Goal: Information Seeking & Learning: Learn about a topic

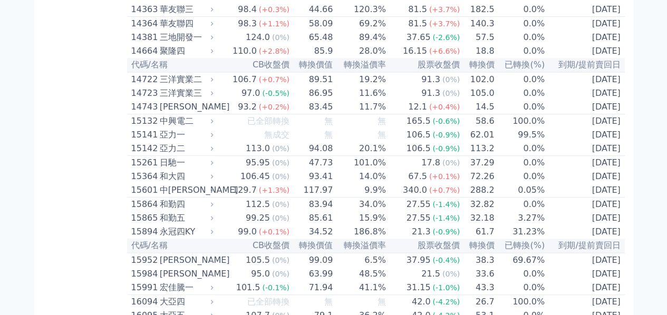
scroll to position [264, 0]
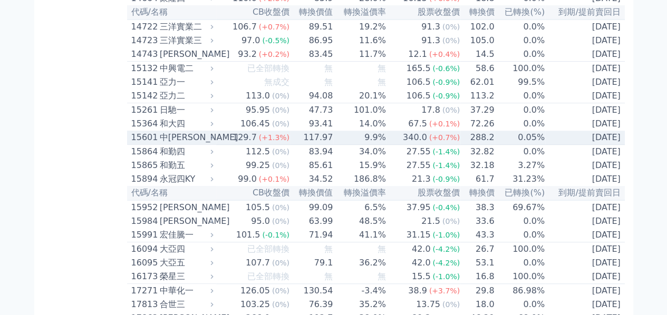
click at [180, 144] on div "中[PERSON_NAME]" at bounding box center [186, 137] width 52 height 13
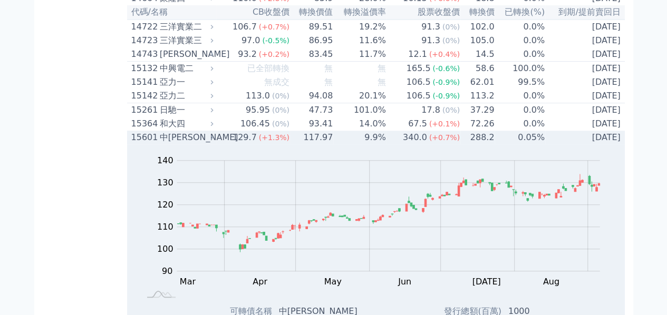
click at [180, 144] on div "中[PERSON_NAME]" at bounding box center [186, 137] width 52 height 13
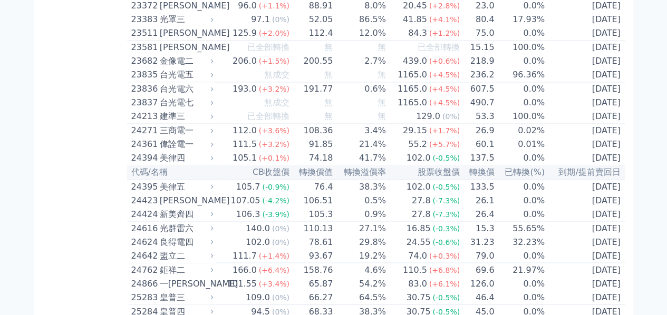
scroll to position [844, 0]
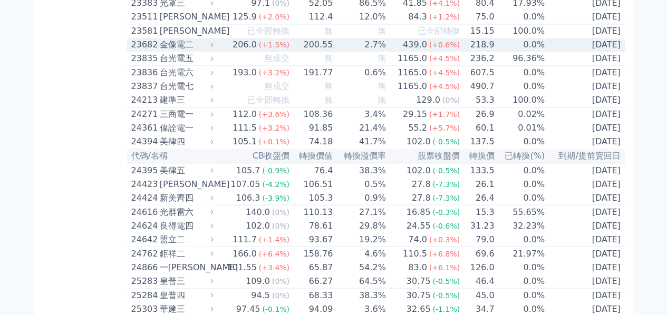
click at [175, 51] on div "金像電二" at bounding box center [186, 44] width 52 height 13
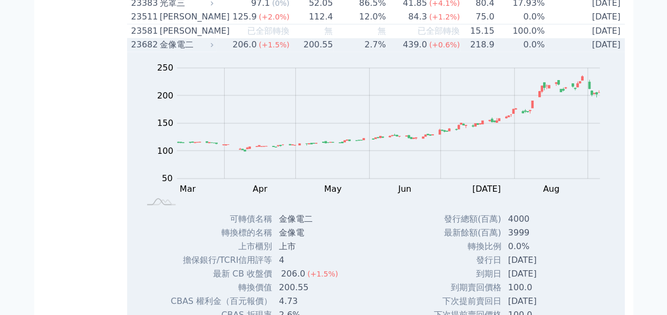
click at [175, 51] on div "金像電二" at bounding box center [186, 44] width 52 height 13
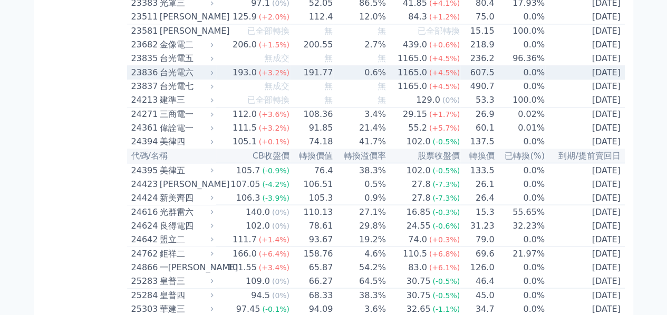
click at [175, 79] on div "台光電六" at bounding box center [186, 72] width 52 height 13
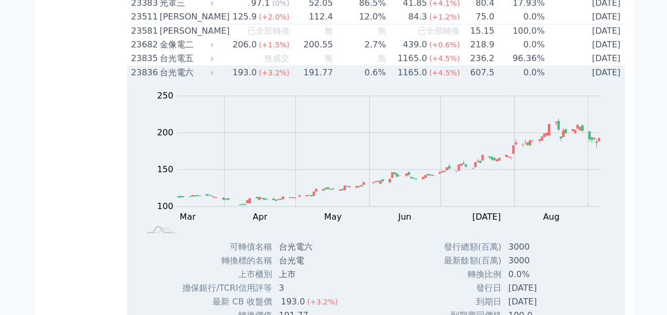
click at [175, 79] on div "台光電六" at bounding box center [186, 72] width 52 height 13
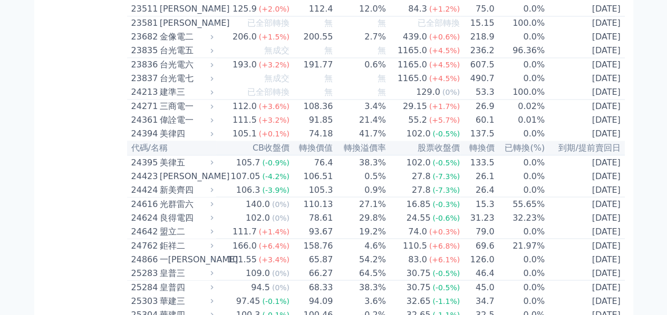
scroll to position [896, 0]
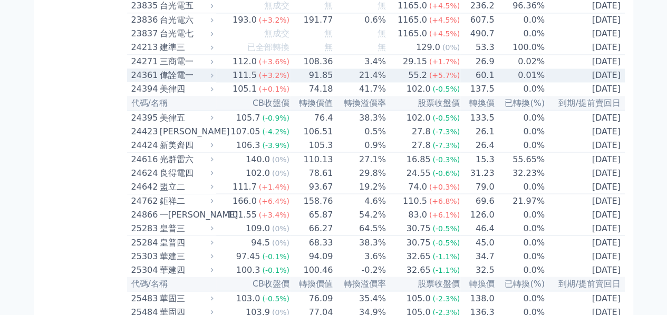
click at [163, 82] on div "偉詮電一" at bounding box center [186, 75] width 52 height 13
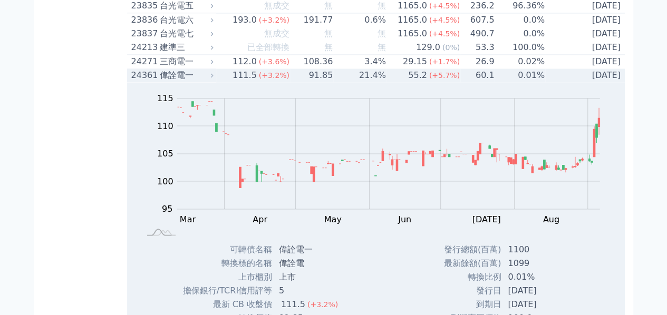
click at [199, 82] on div "偉詮電一" at bounding box center [186, 75] width 52 height 13
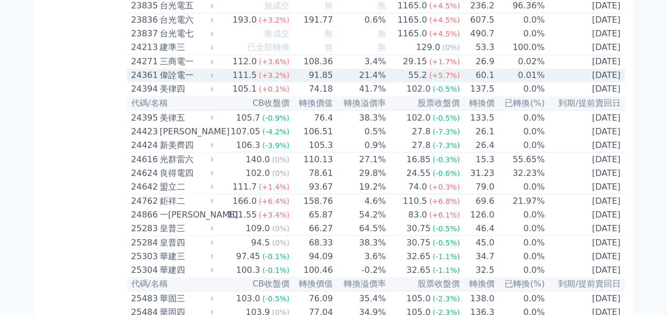
click at [153, 82] on div "24361" at bounding box center [144, 75] width 26 height 13
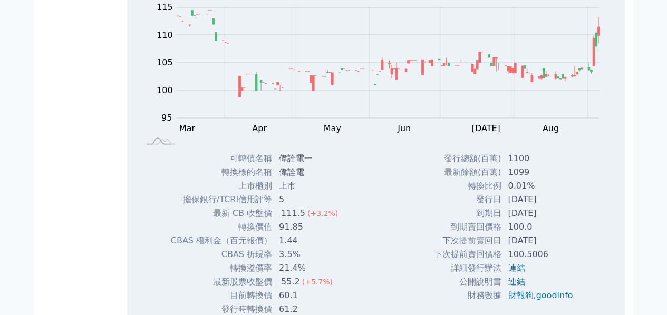
scroll to position [1002, 0]
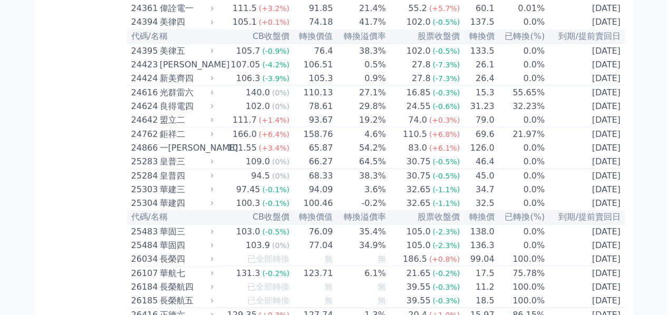
scroll to position [949, 0]
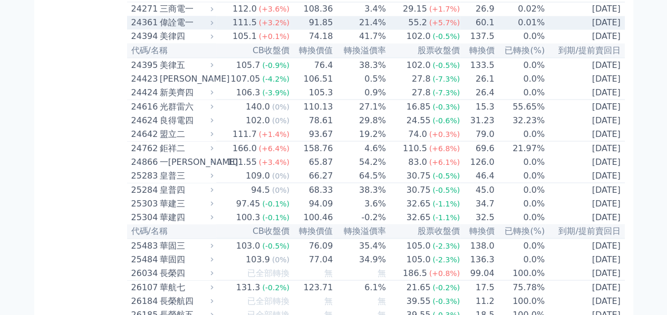
click at [146, 29] on div "24361" at bounding box center [144, 22] width 26 height 13
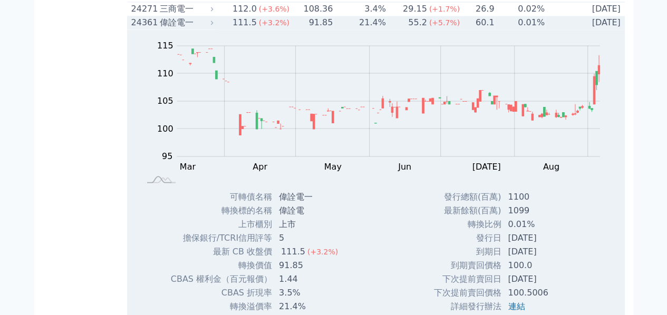
click at [149, 29] on div "24361" at bounding box center [144, 22] width 26 height 13
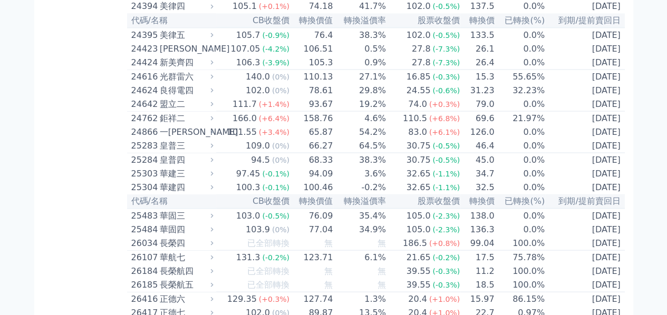
scroll to position [1002, 0]
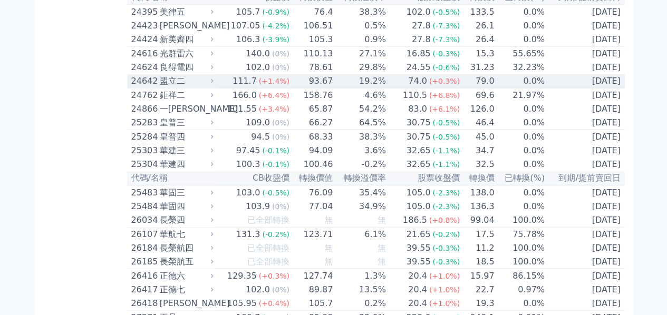
click at [149, 87] on div "24642" at bounding box center [144, 81] width 26 height 13
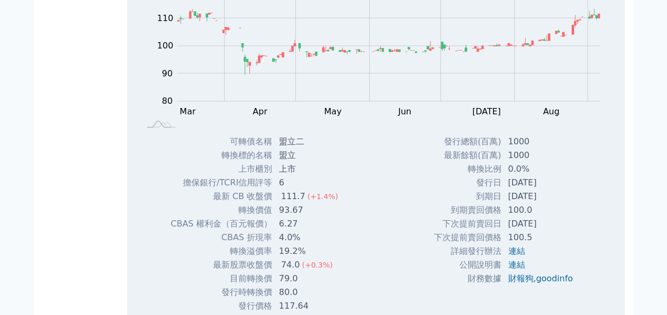
scroll to position [1054, 0]
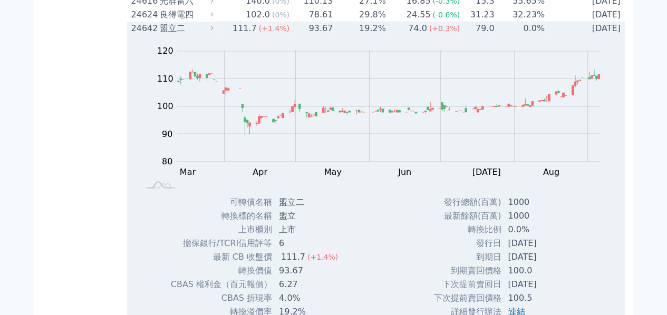
click at [192, 35] on div "盟立二" at bounding box center [186, 28] width 52 height 13
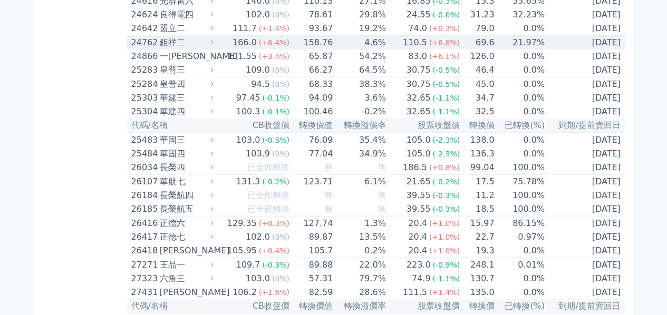
click at [182, 49] on div "鉅祥二" at bounding box center [186, 42] width 52 height 13
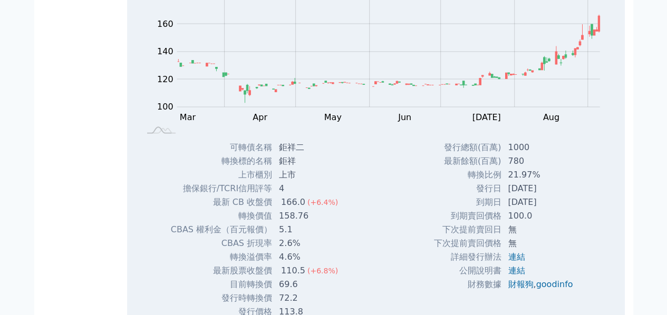
scroll to position [1107, 0]
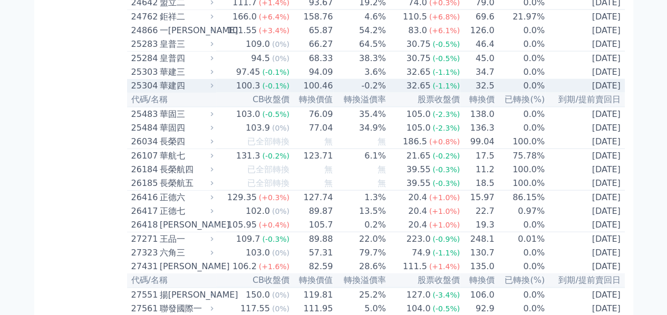
scroll to position [1054, 0]
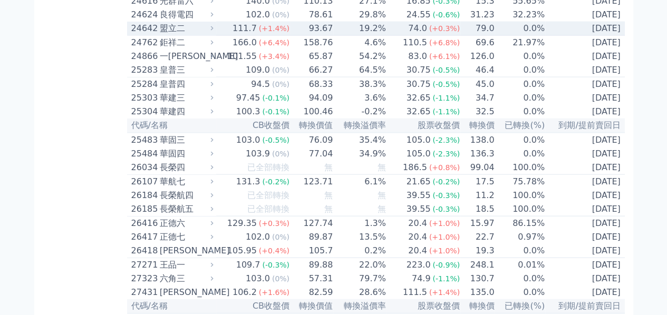
click at [196, 35] on div "盟立二" at bounding box center [186, 28] width 52 height 13
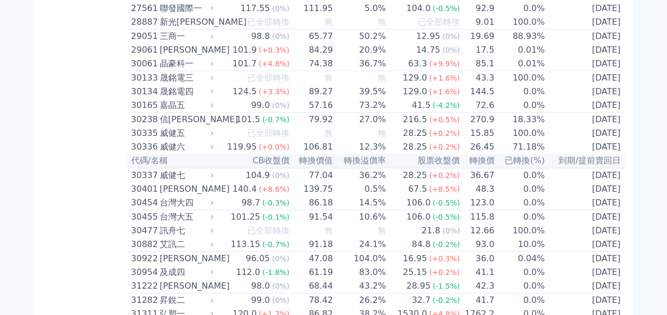
scroll to position [1739, 0]
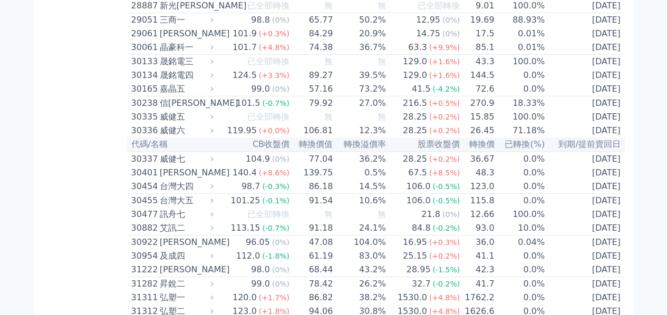
scroll to position [1792, 0]
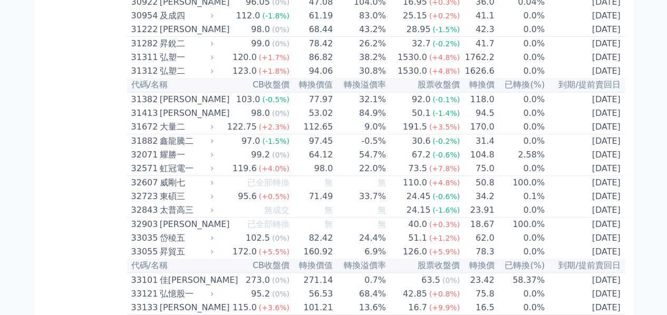
scroll to position [2003, 0]
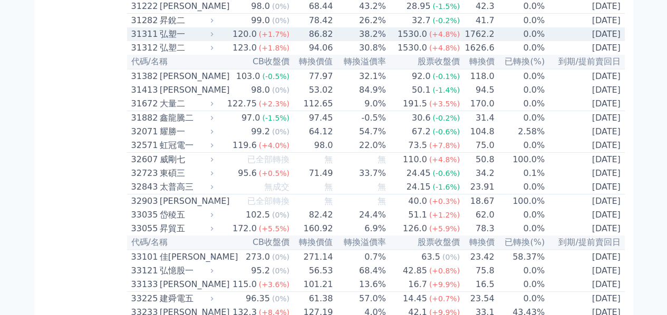
click at [188, 41] on div "弘塑一" at bounding box center [186, 34] width 52 height 13
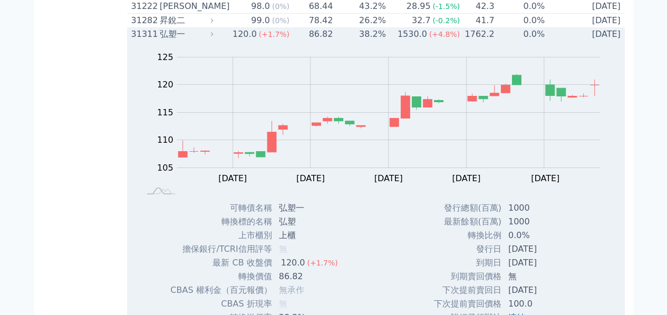
click at [188, 41] on div "弘塑一" at bounding box center [186, 34] width 52 height 13
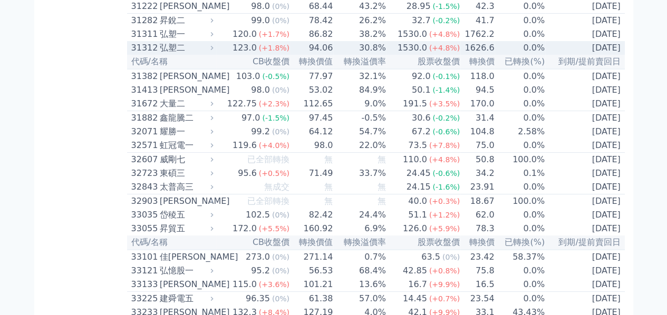
click at [188, 54] on div "弘塑二" at bounding box center [186, 48] width 52 height 13
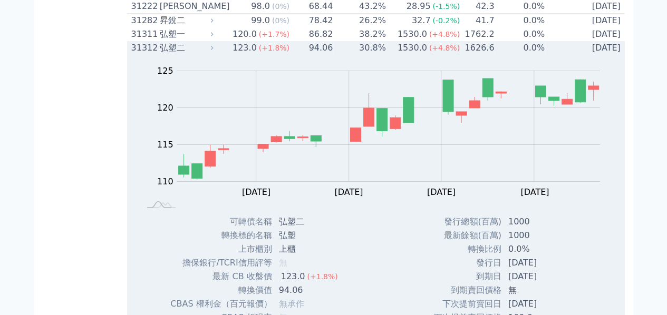
click at [188, 54] on div "弘塑二" at bounding box center [186, 48] width 52 height 13
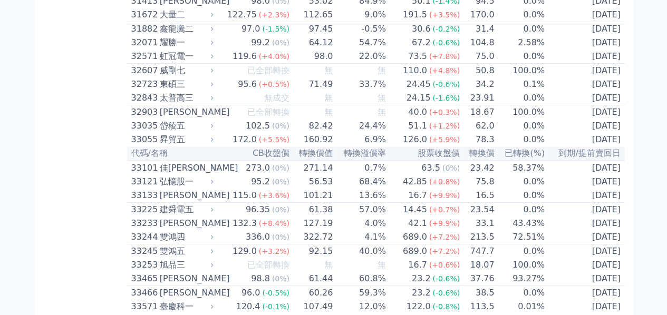
scroll to position [2108, 0]
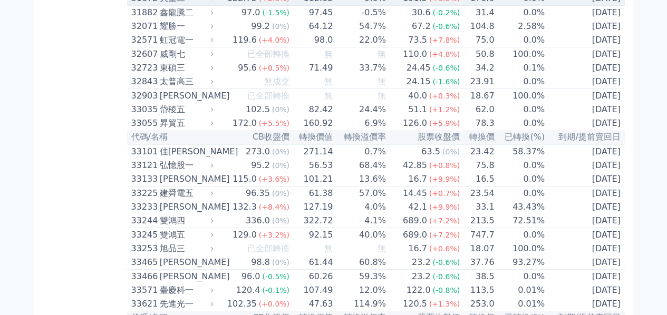
scroll to position [2161, 0]
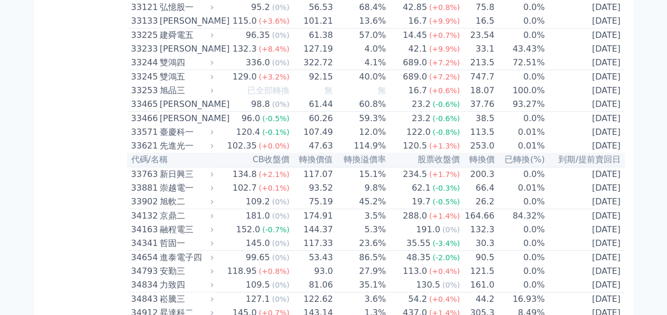
scroll to position [2319, 0]
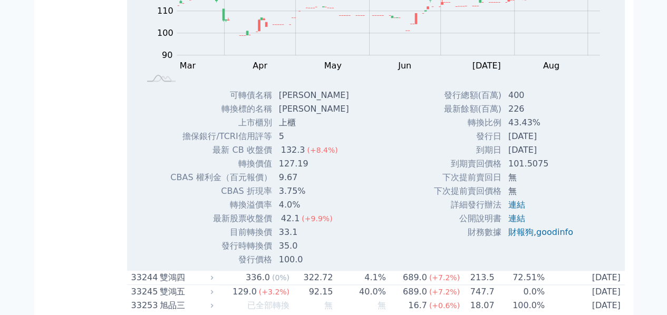
scroll to position [2372, 0]
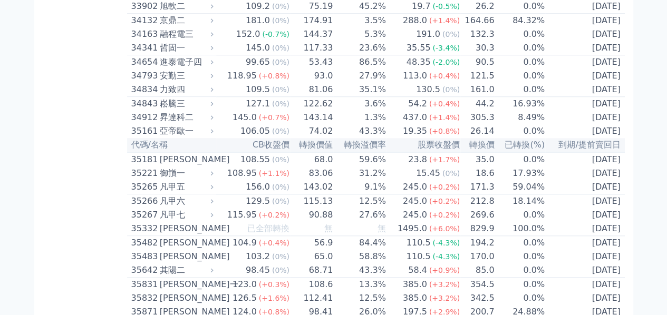
scroll to position [2477, 0]
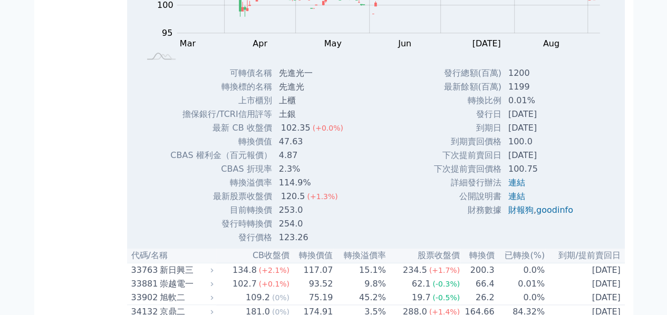
scroll to position [2530, 0]
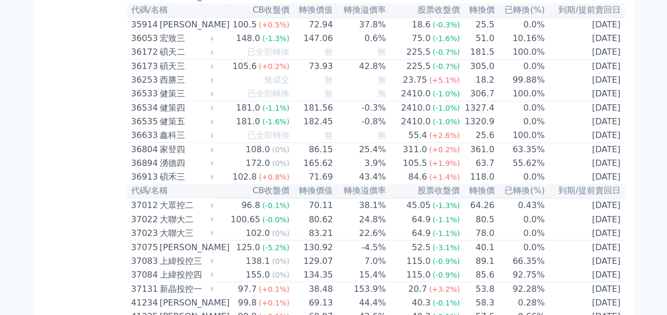
scroll to position [2793, 0]
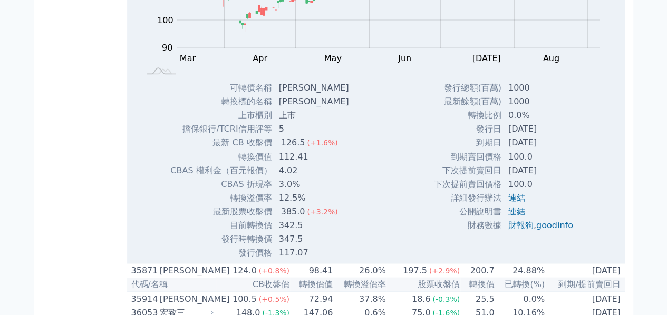
scroll to position [2899, 0]
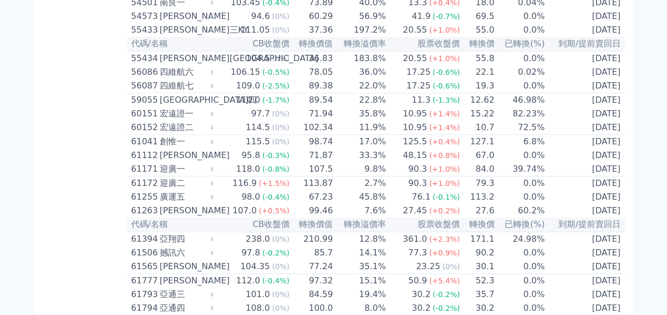
scroll to position [4374, 0]
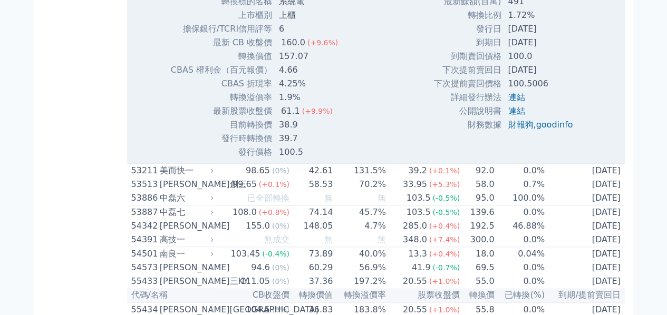
scroll to position [4427, 0]
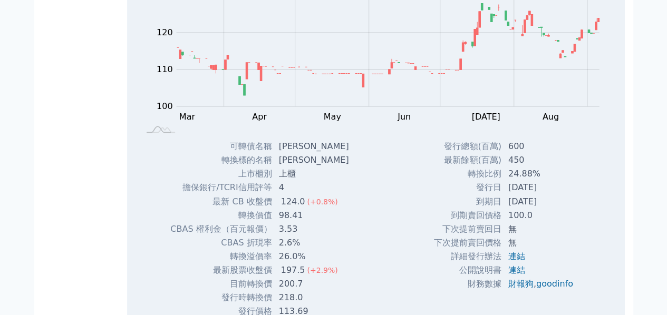
scroll to position [2793, 0]
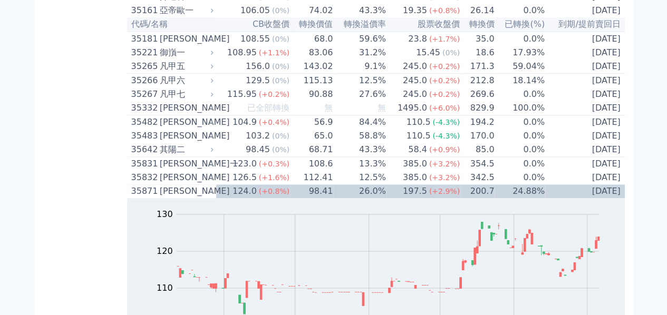
scroll to position [2372, 0]
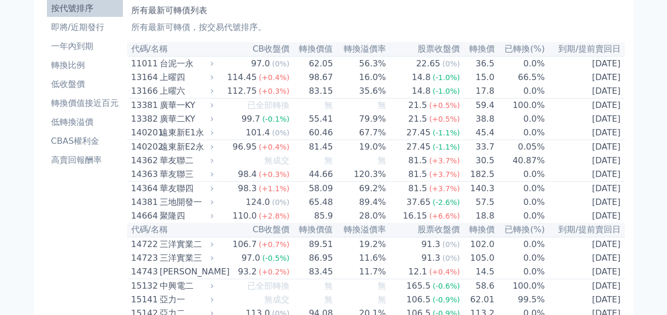
scroll to position [0, 0]
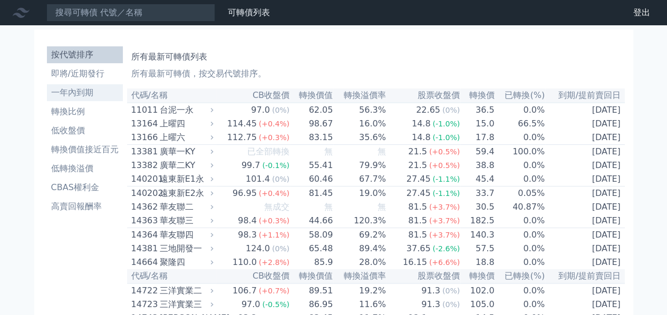
click at [101, 91] on li "一年內到期" at bounding box center [85, 92] width 76 height 13
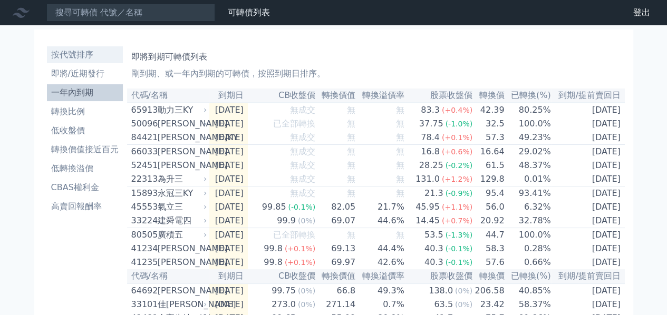
click at [96, 52] on li "按代號排序" at bounding box center [85, 54] width 76 height 13
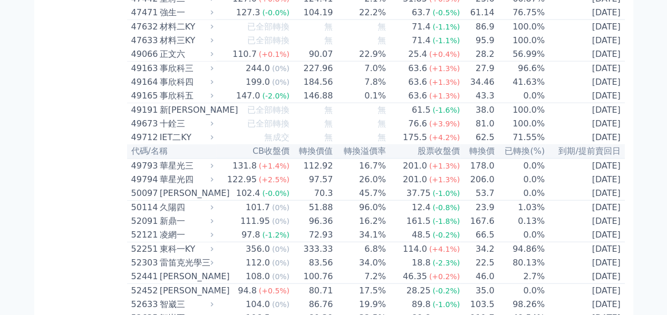
scroll to position [3214, 0]
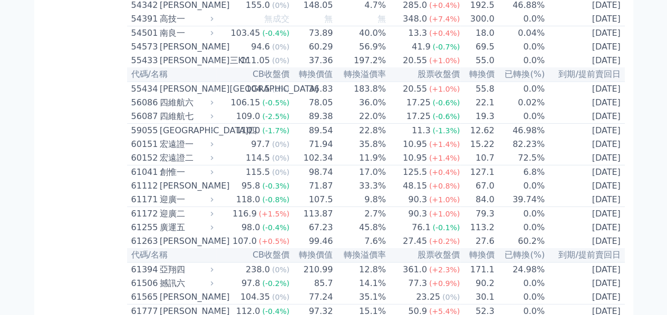
scroll to position [3689, 0]
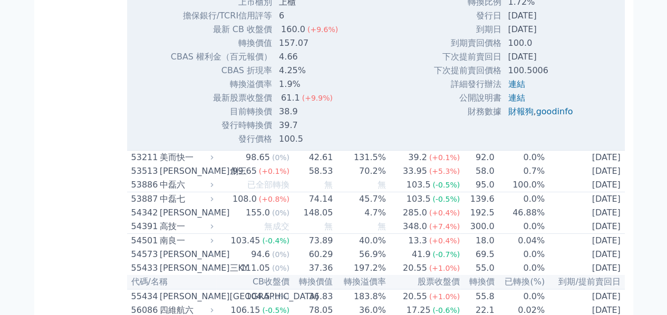
scroll to position [3794, 0]
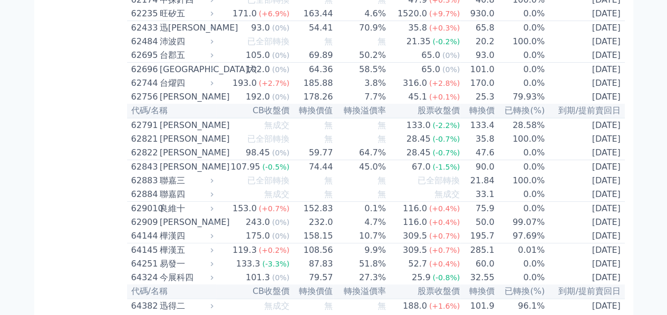
scroll to position [4163, 0]
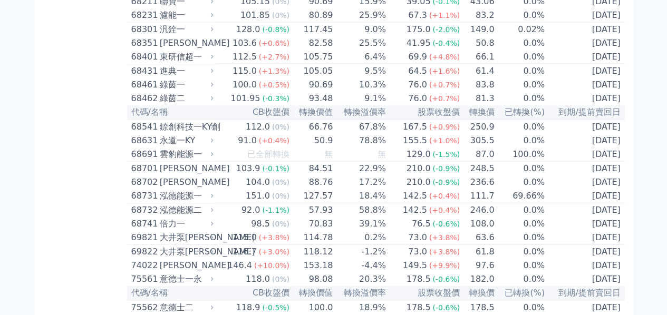
scroll to position [5059, 0]
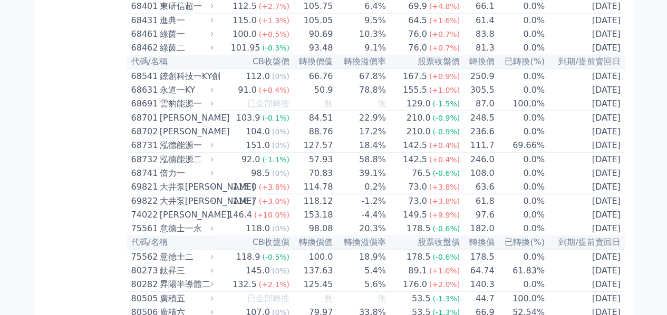
scroll to position [5111, 0]
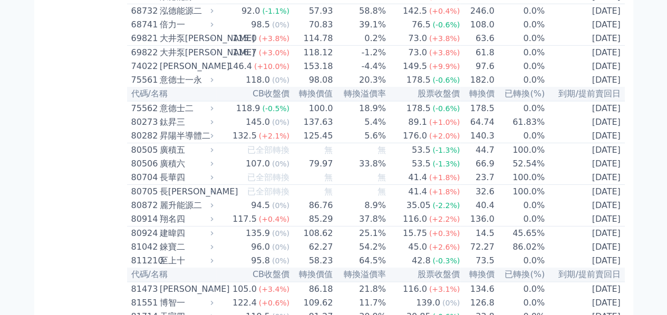
scroll to position [5638, 0]
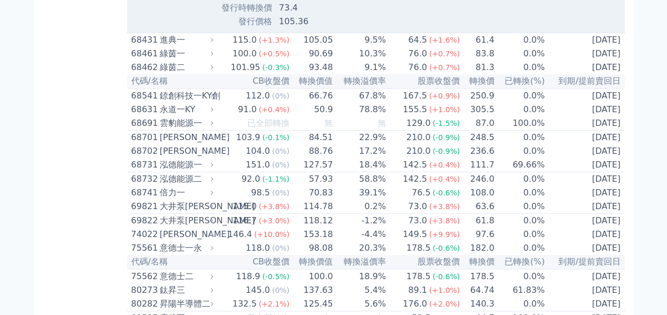
scroll to position [5744, 0]
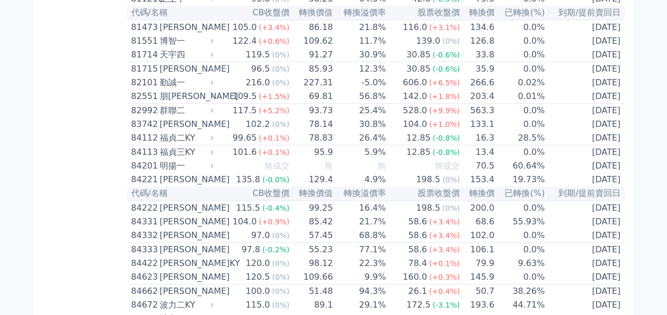
scroll to position [5849, 0]
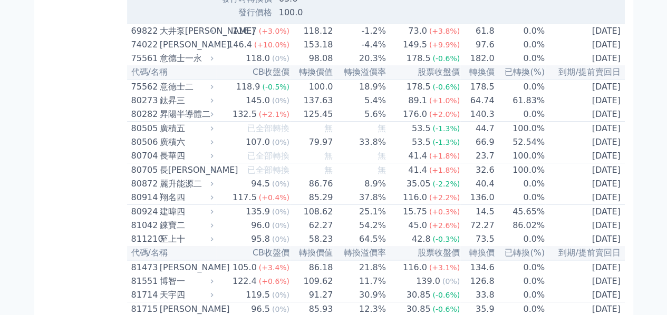
scroll to position [5955, 0]
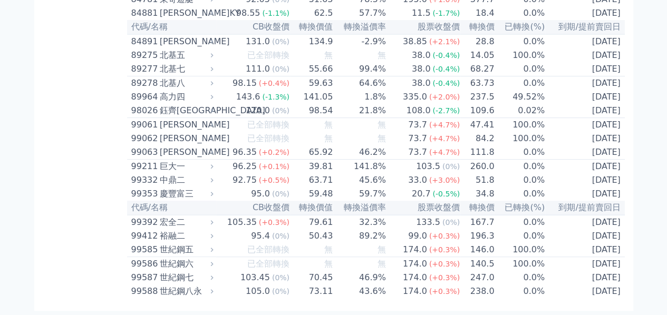
scroll to position [6218, 0]
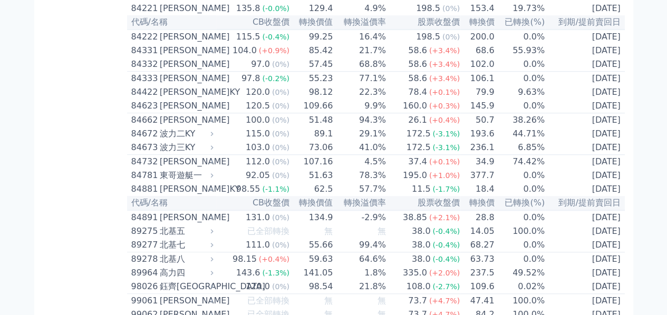
scroll to position [6271, 0]
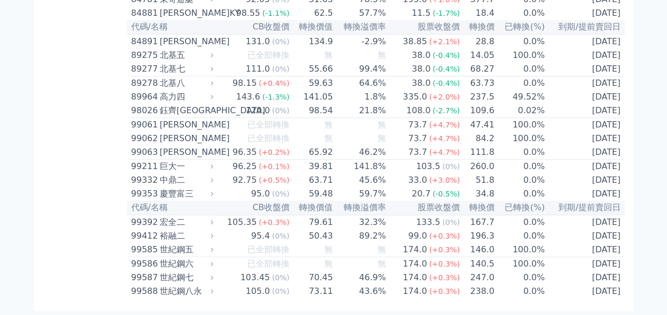
scroll to position [6478, 0]
